Goal: Task Accomplishment & Management: Manage account settings

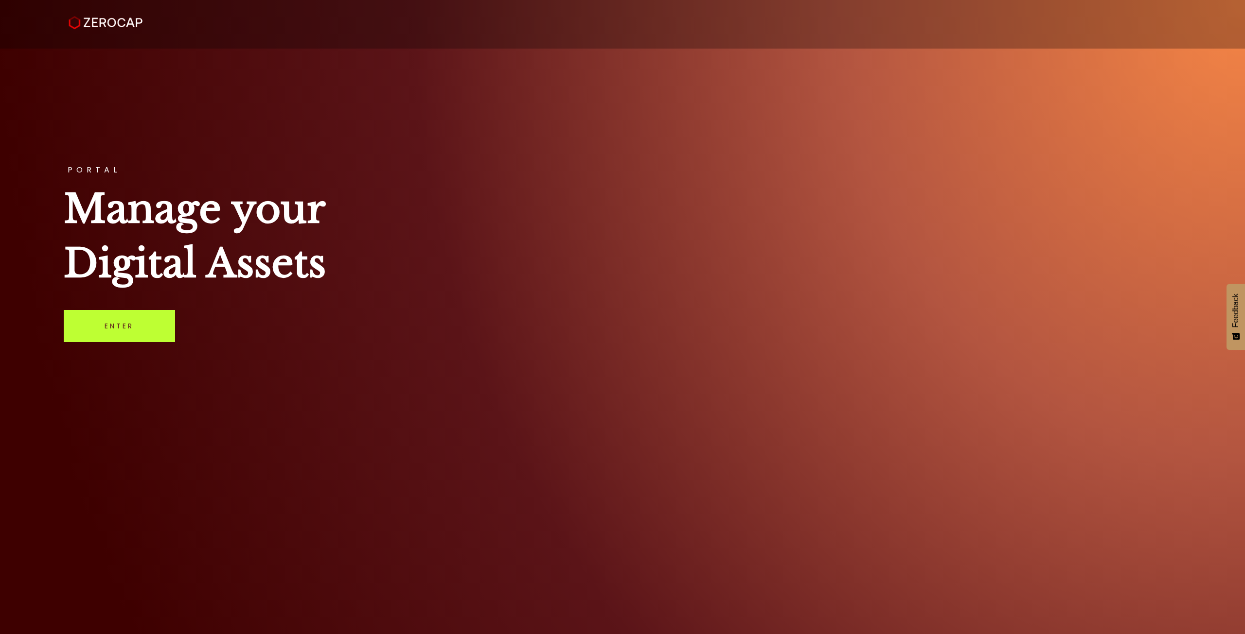
click at [153, 314] on link "Enter" at bounding box center [119, 326] width 111 height 32
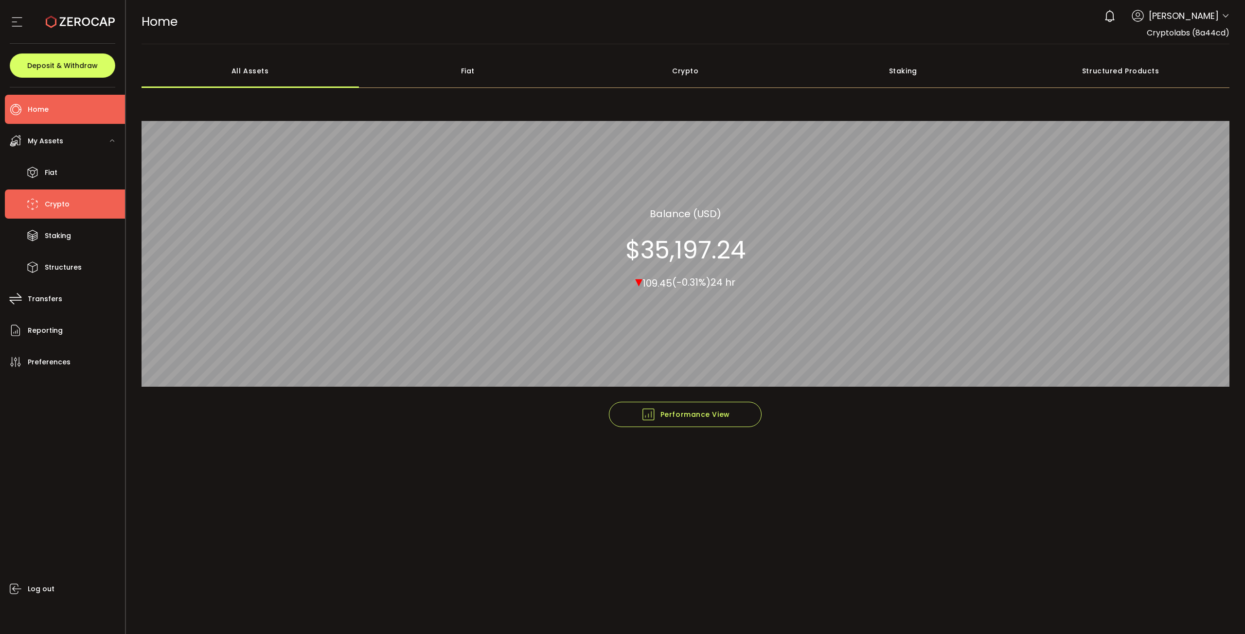
click at [55, 199] on span "Crypto" at bounding box center [57, 204] width 25 height 14
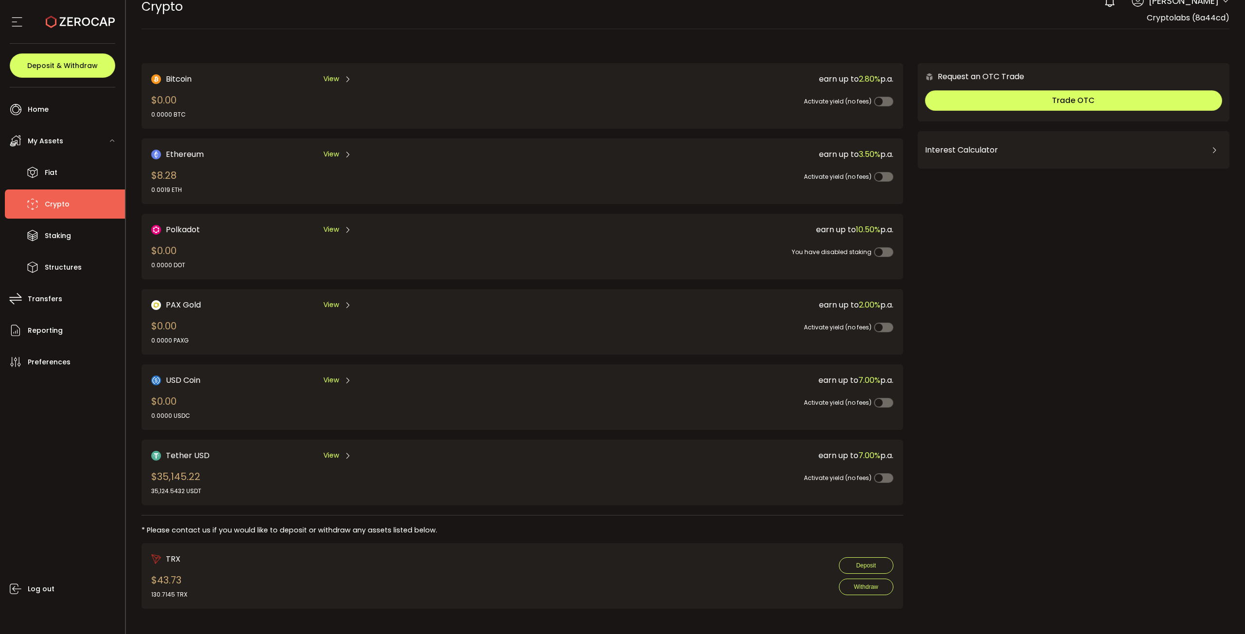
scroll to position [16, 0]
click at [344, 452] on icon at bounding box center [348, 456] width 8 height 8
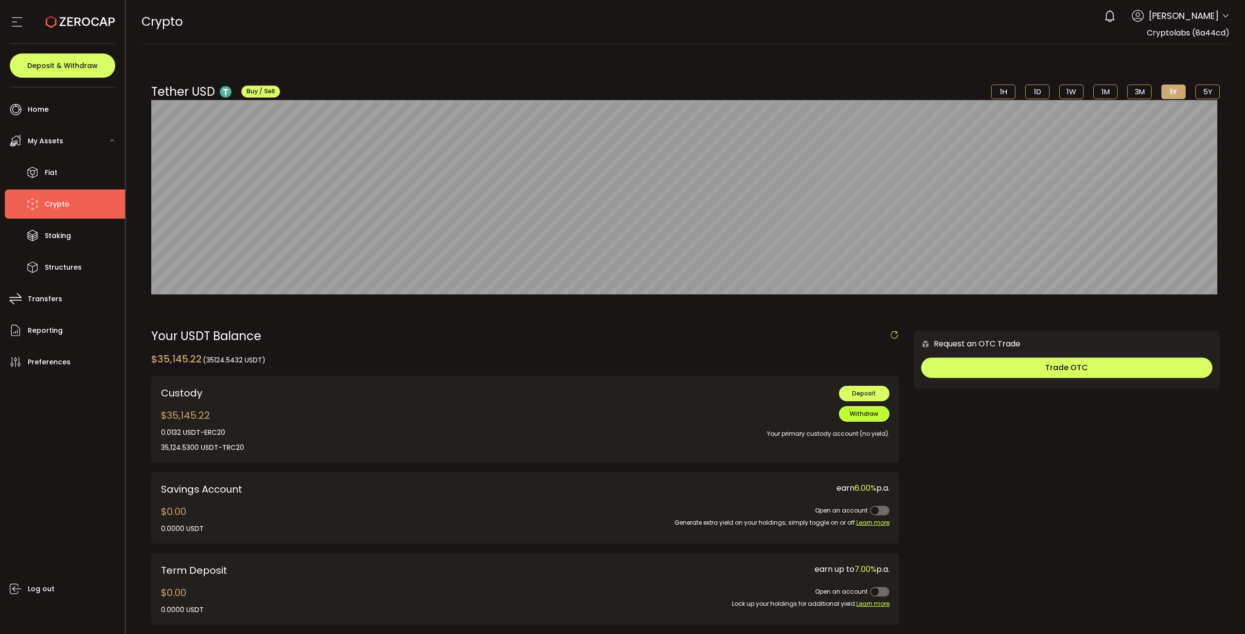
click at [860, 413] on span "Withdraw" at bounding box center [863, 414] width 29 height 8
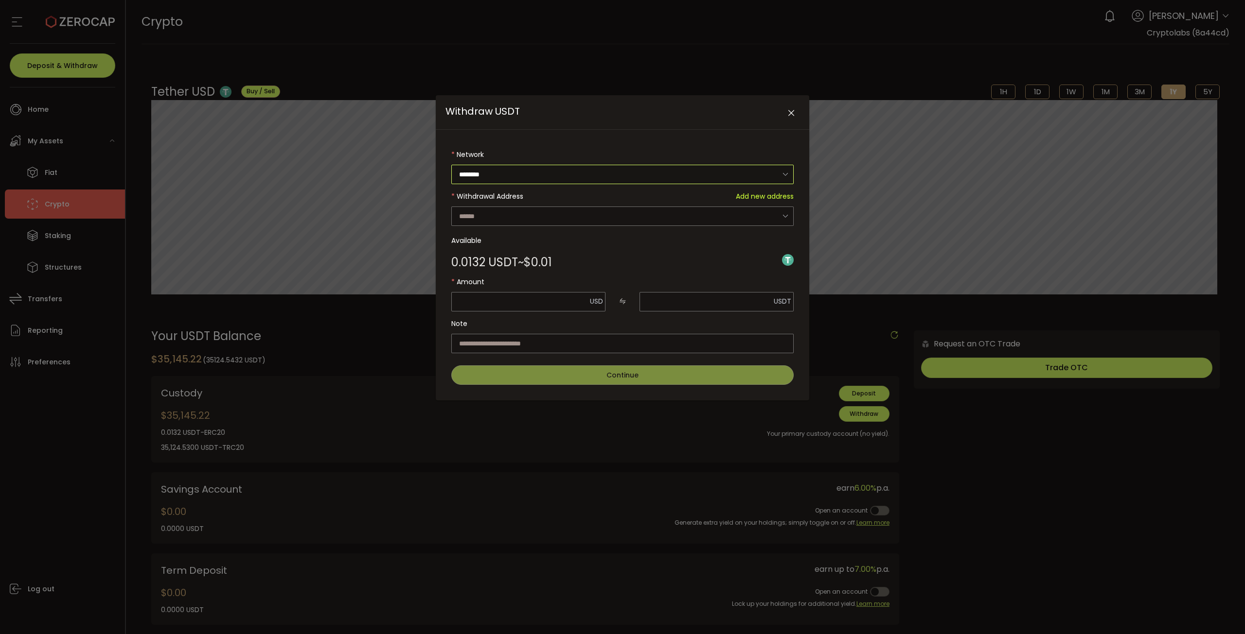
click at [564, 176] on input "********" at bounding box center [622, 174] width 342 height 19
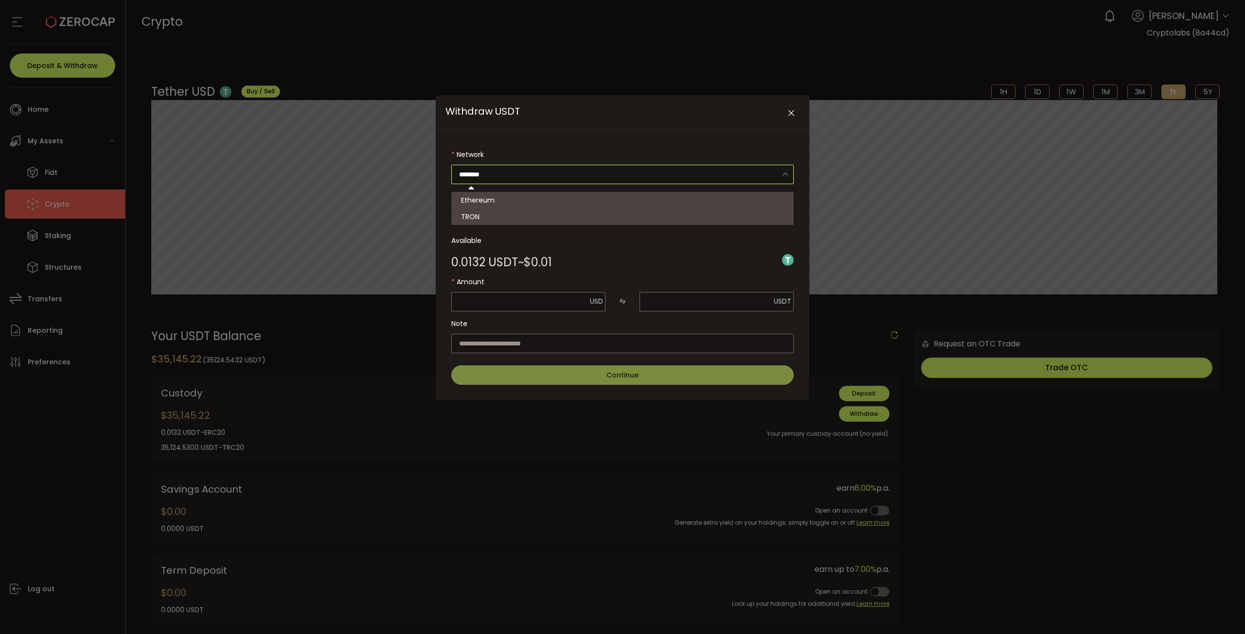
drag, startPoint x: 509, startPoint y: 213, endPoint x: 507, endPoint y: 220, distance: 7.5
click at [507, 220] on li "TRON" at bounding box center [623, 217] width 345 height 17
type input "****"
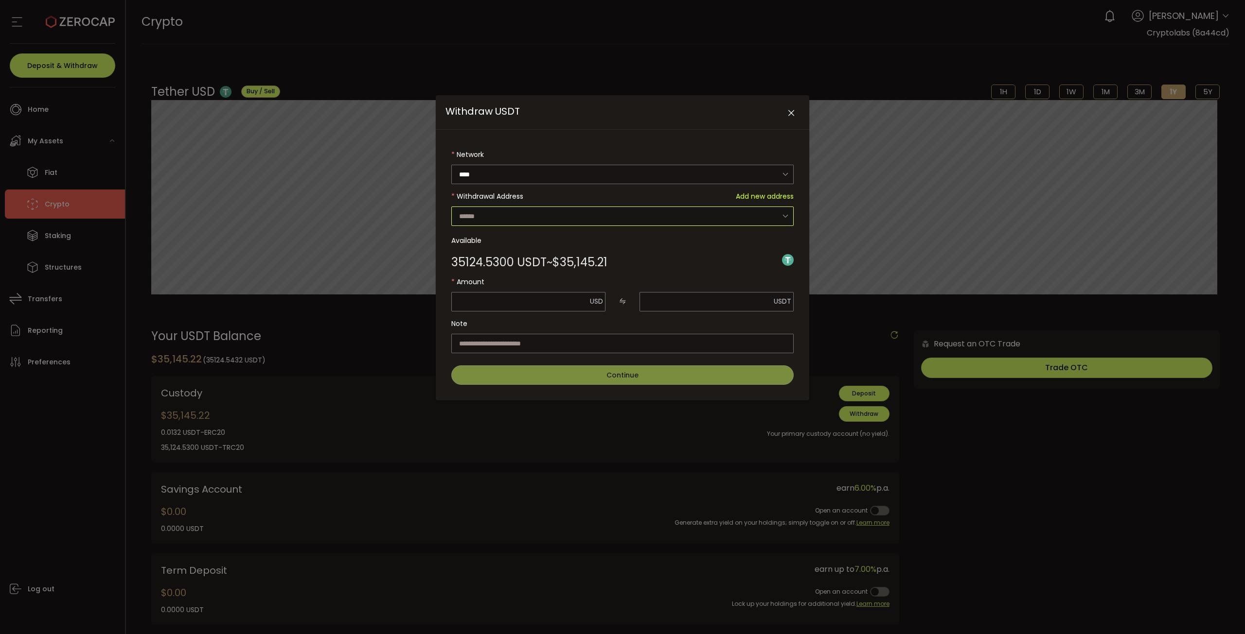
click at [507, 217] on input "Withdraw USDT" at bounding box center [622, 216] width 342 height 19
click at [522, 247] on span "TKr5VxGLwqhV87zBniJmufUyoBptrEujKg" at bounding box center [527, 252] width 133 height 10
type input "**********"
click at [512, 303] on input "Withdraw USDT" at bounding box center [528, 301] width 154 height 19
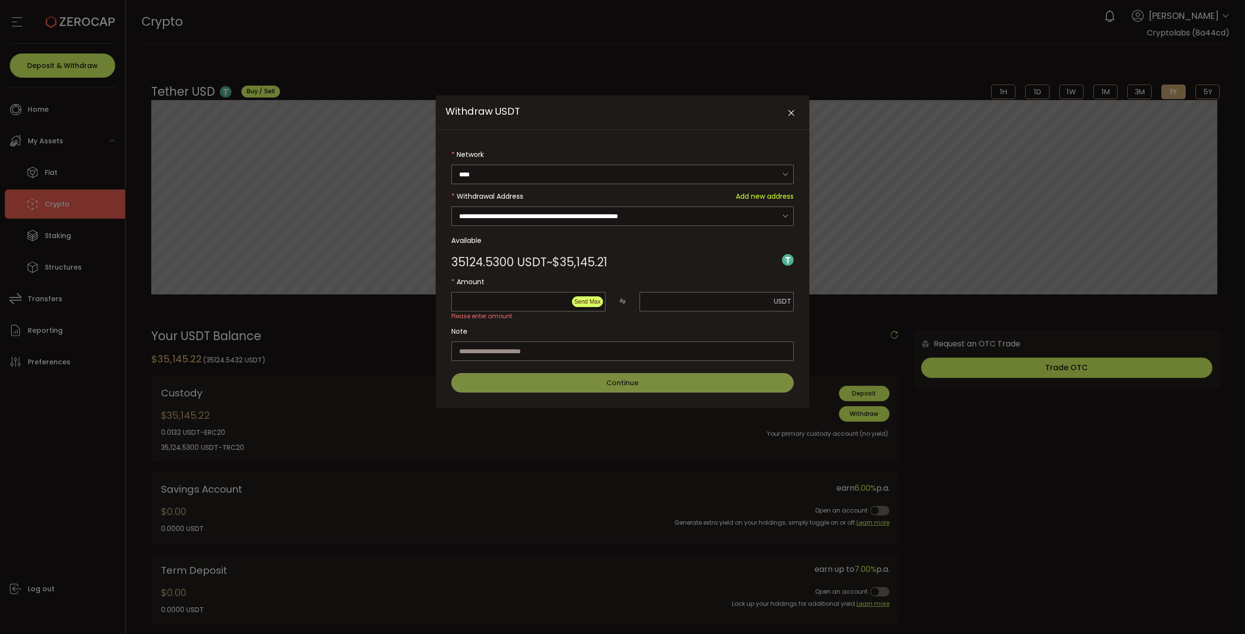
click at [587, 299] on span "Send Max" at bounding box center [587, 302] width 26 height 7
type input "********"
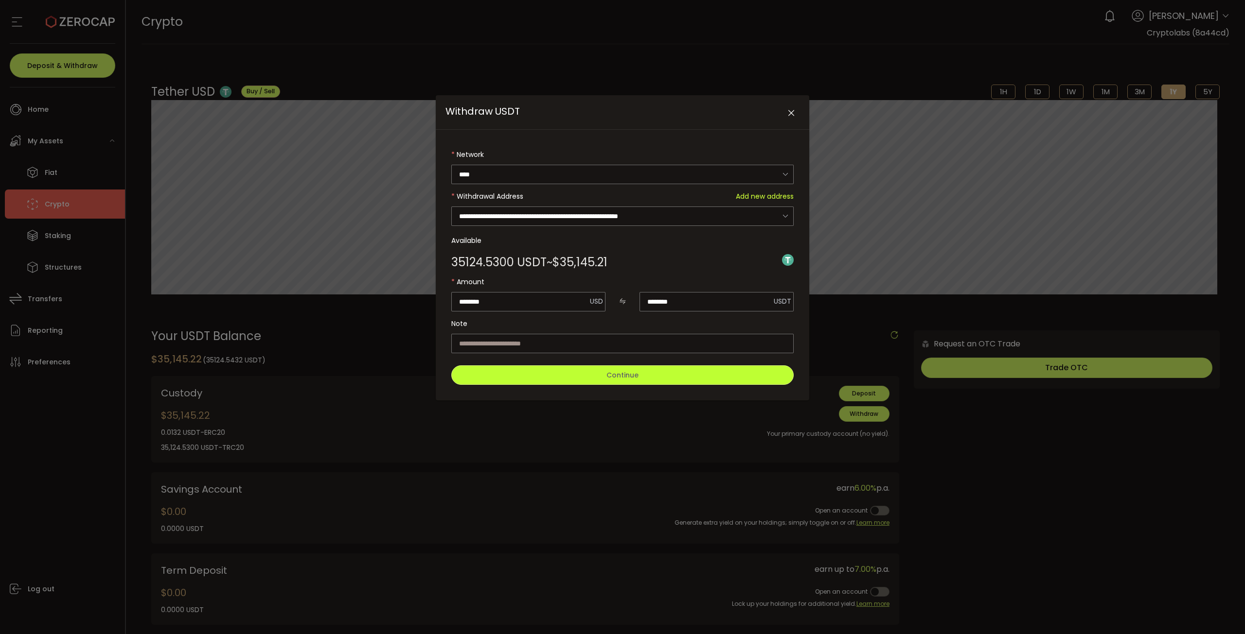
click at [576, 380] on button "Continue" at bounding box center [622, 375] width 342 height 19
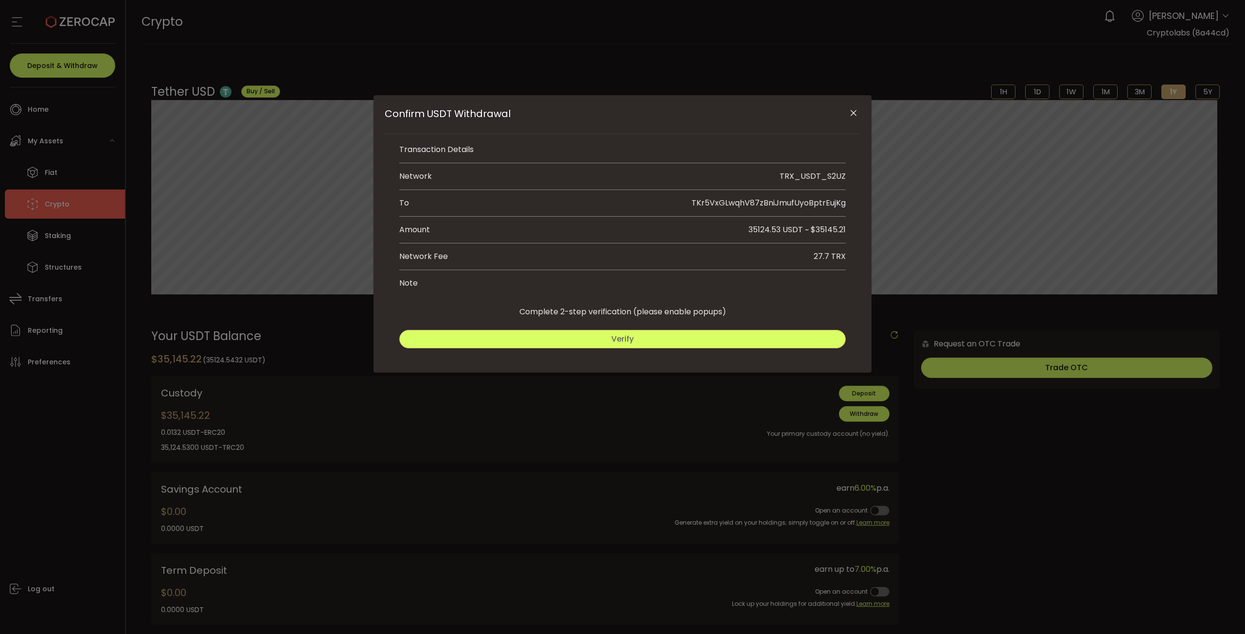
click at [651, 340] on button "Verify" at bounding box center [622, 339] width 446 height 18
click at [690, 339] on button "Verify" at bounding box center [622, 339] width 446 height 18
click at [740, 334] on span "Submit" at bounding box center [735, 339] width 28 height 11
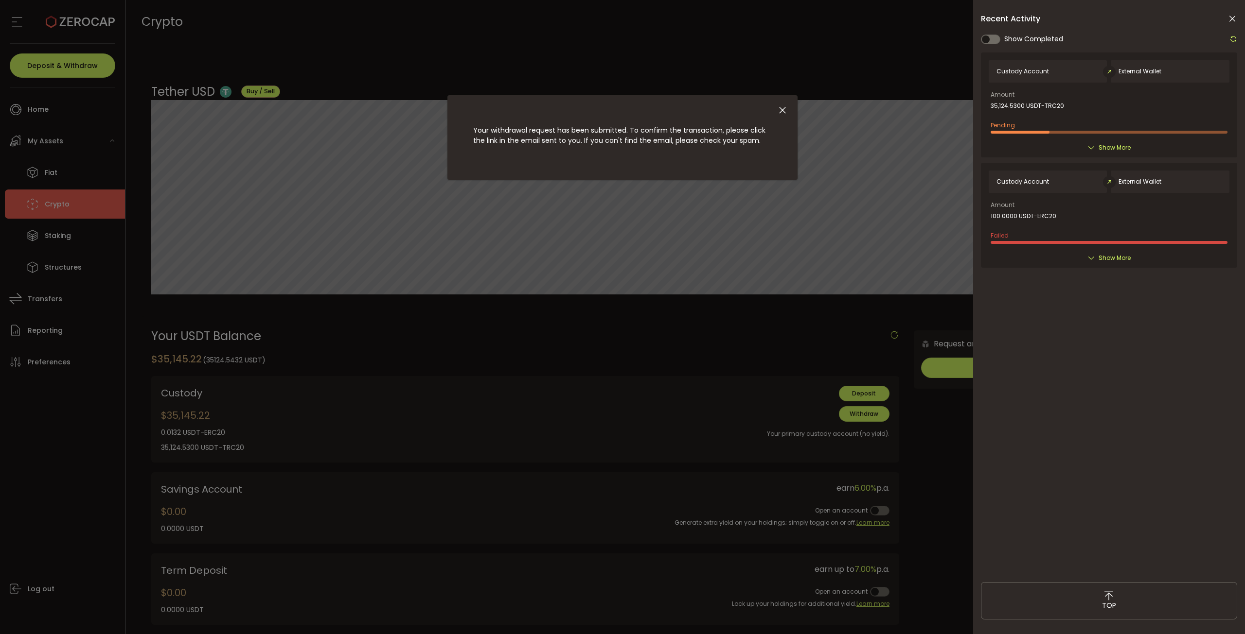
click at [788, 112] on div "Your withdrawal request has been submitted. To confirm the transaction, please …" at bounding box center [622, 137] width 350 height 85
click at [783, 112] on icon "Close" at bounding box center [782, 110] width 11 height 11
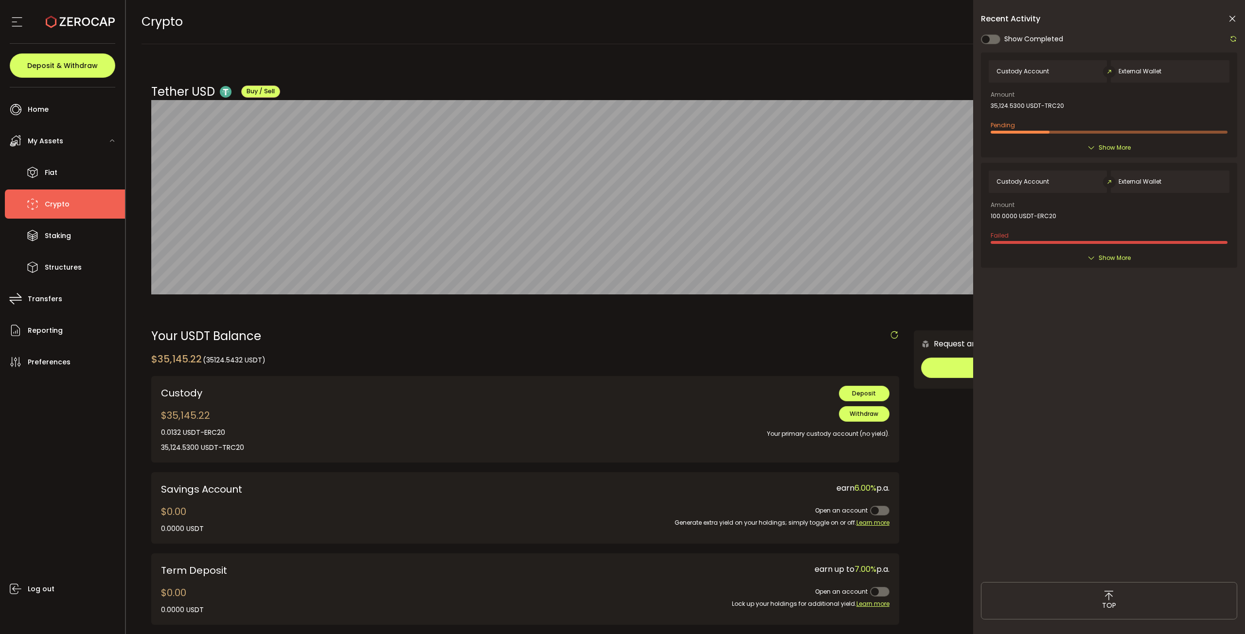
click at [1104, 353] on div "Custody Account External Wallet Amount 35,124.5300 USDT-TRC20 Pending Created B…" at bounding box center [1109, 313] width 256 height 520
click at [1103, 351] on div "Custody Account External Wallet Amount 35,124.5300 USDT-TRC20 Pending Created B…" at bounding box center [1109, 313] width 256 height 520
click at [1103, 348] on div "Custody Account External Wallet Amount 35,124.5300 USDT-TRC20 Pending Created B…" at bounding box center [1109, 313] width 256 height 520
click at [1103, 335] on div "Custody Account External Wallet Amount 35,124.5300 USDT-TRC20 Pending Created B…" at bounding box center [1109, 313] width 256 height 520
click at [1118, 255] on span "Show More" at bounding box center [1114, 258] width 32 height 10
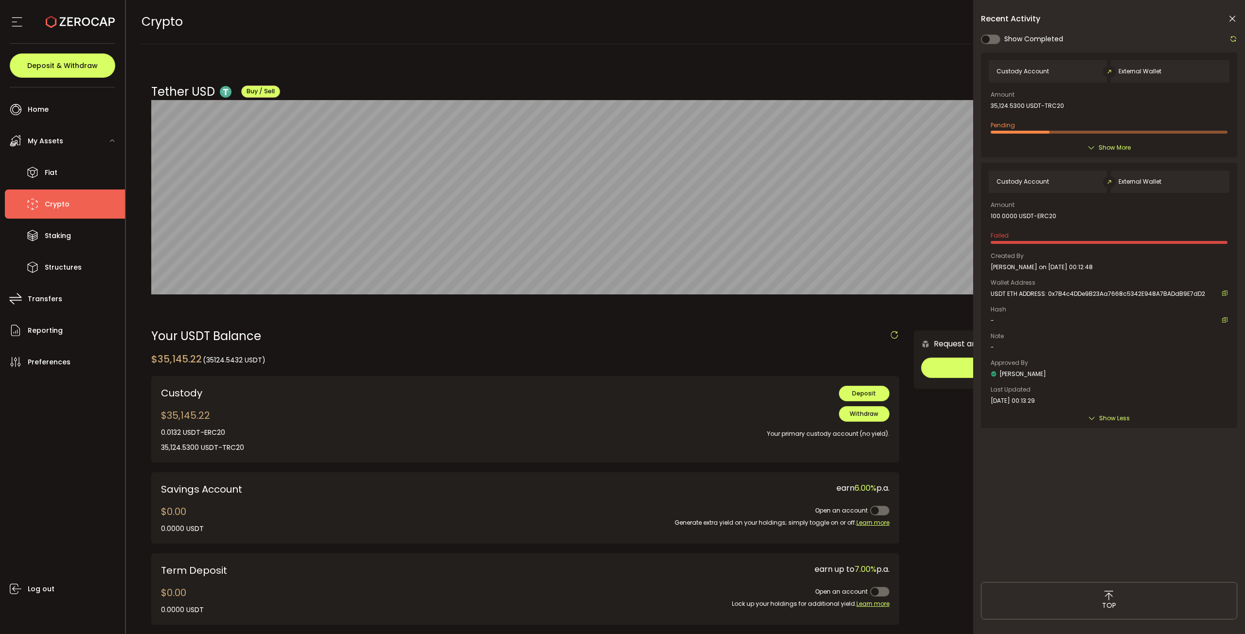
click at [1100, 425] on div "Custody Account External Wallet Amount 100.0000 USDT-ERC20 Failed Created By Ge…" at bounding box center [1109, 295] width 256 height 265
click at [1102, 417] on span "Show Less" at bounding box center [1114, 419] width 31 height 10
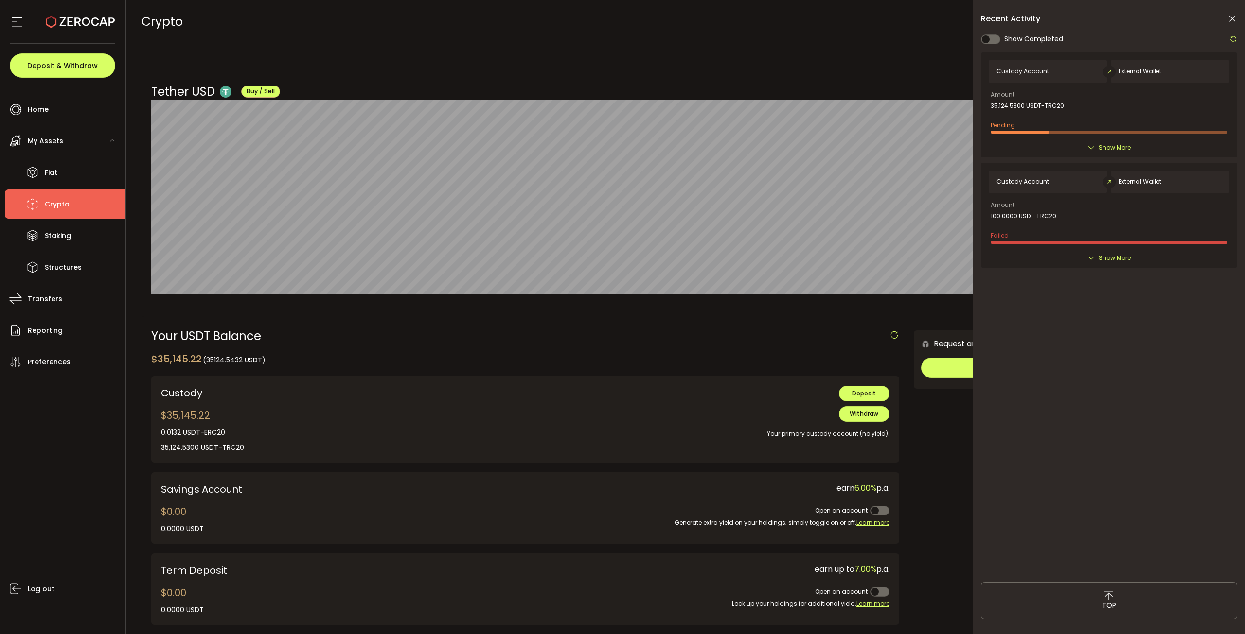
click at [1072, 421] on div "Custody Account External Wallet Amount 35,124.5300 USDT-TRC20 Pending Created B…" at bounding box center [1109, 313] width 256 height 520
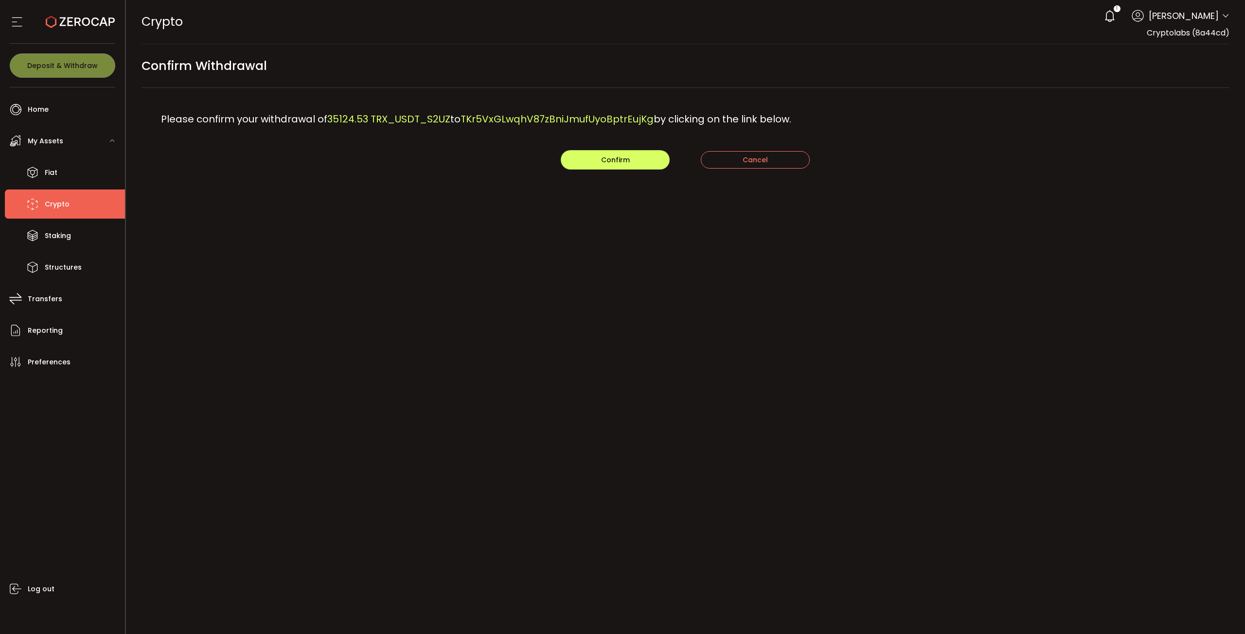
click at [618, 173] on main "Confirm Withdrawal Please confirm your withdrawal of 35124.53 TRX_USDT_S2UZ to …" at bounding box center [685, 127] width 1119 height 166
click at [621, 163] on span "Confirm" at bounding box center [615, 160] width 29 height 10
